Goal: Task Accomplishment & Management: Complete application form

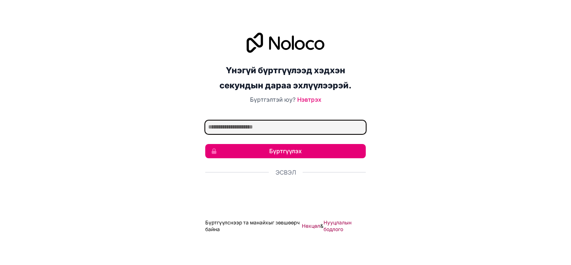
click at [274, 130] on input "Имэйл хаяг" at bounding box center [285, 126] width 161 height 13
type input "**********"
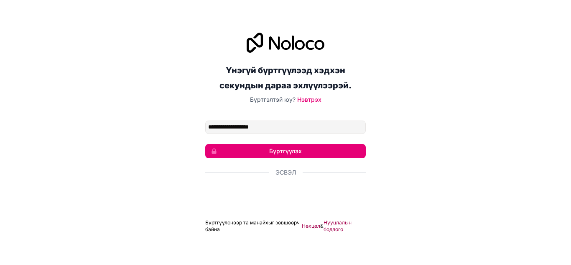
click at [422, 141] on div "**********" at bounding box center [285, 132] width 571 height 223
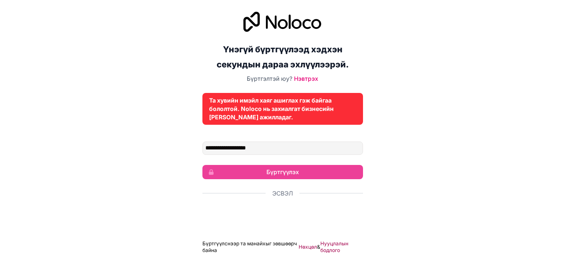
click at [409, 138] on div "**********" at bounding box center [282, 132] width 565 height 265
